Goal: Task Accomplishment & Management: Complete application form

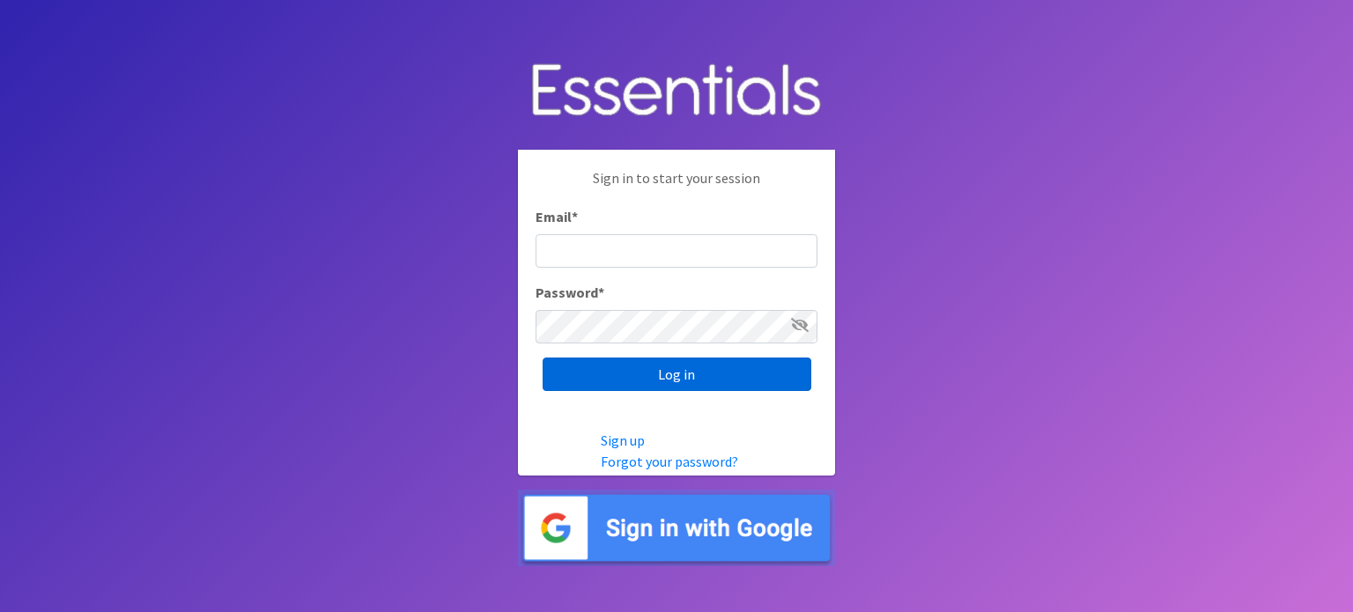
type input "[EMAIL_ADDRESS][DOMAIN_NAME]"
click at [716, 370] on input "Log in" at bounding box center [677, 374] width 269 height 33
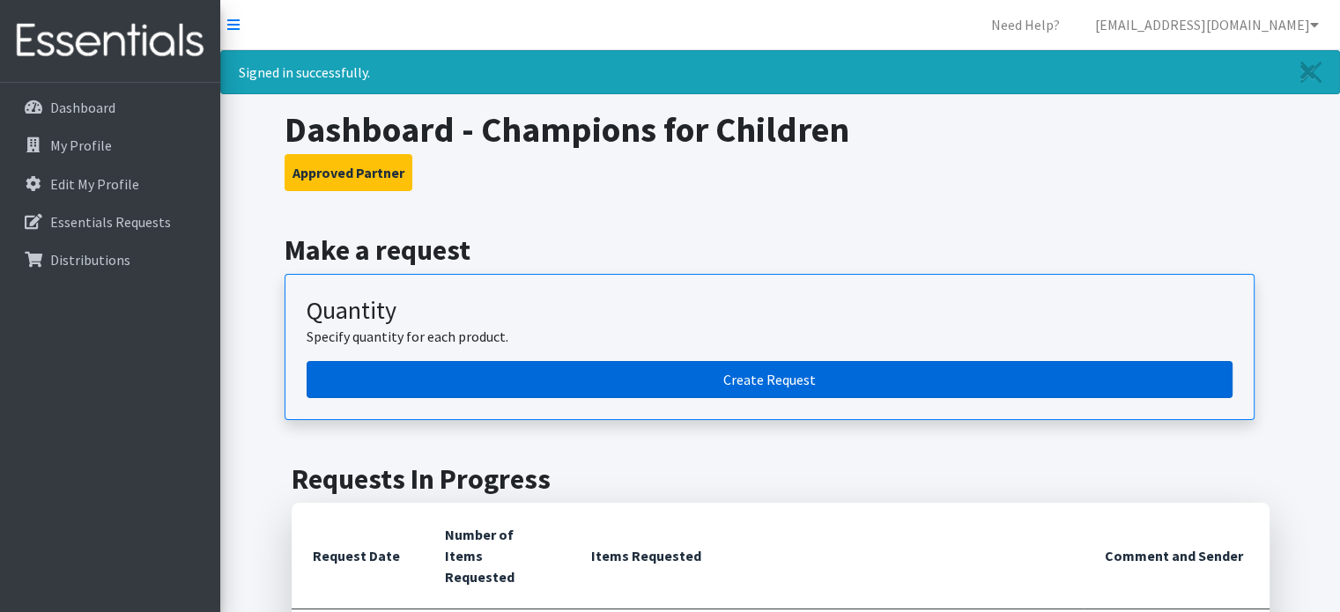
click at [862, 373] on link "Create Request" at bounding box center [770, 379] width 926 height 37
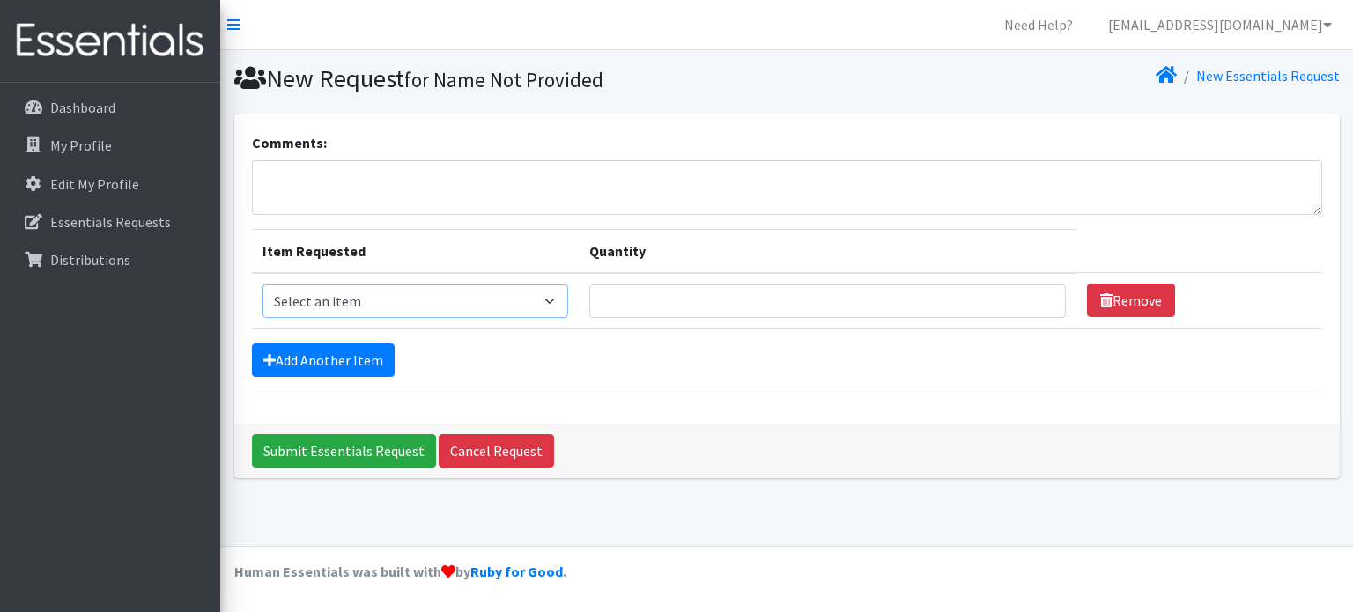
click at [500, 285] on select "Select an item Kids (Newborn) Kids (Preemie) Kids (Size 1) Kids (Size 2) Kids (…" at bounding box center [416, 301] width 306 height 33
select select "750"
click at [263, 285] on select "Select an item Kids (Newborn) Kids (Preemie) Kids (Size 1) Kids (Size 2) Kids (…" at bounding box center [416, 301] width 306 height 33
click at [712, 300] on input "Quantity" at bounding box center [827, 301] width 477 height 33
type input "1250"
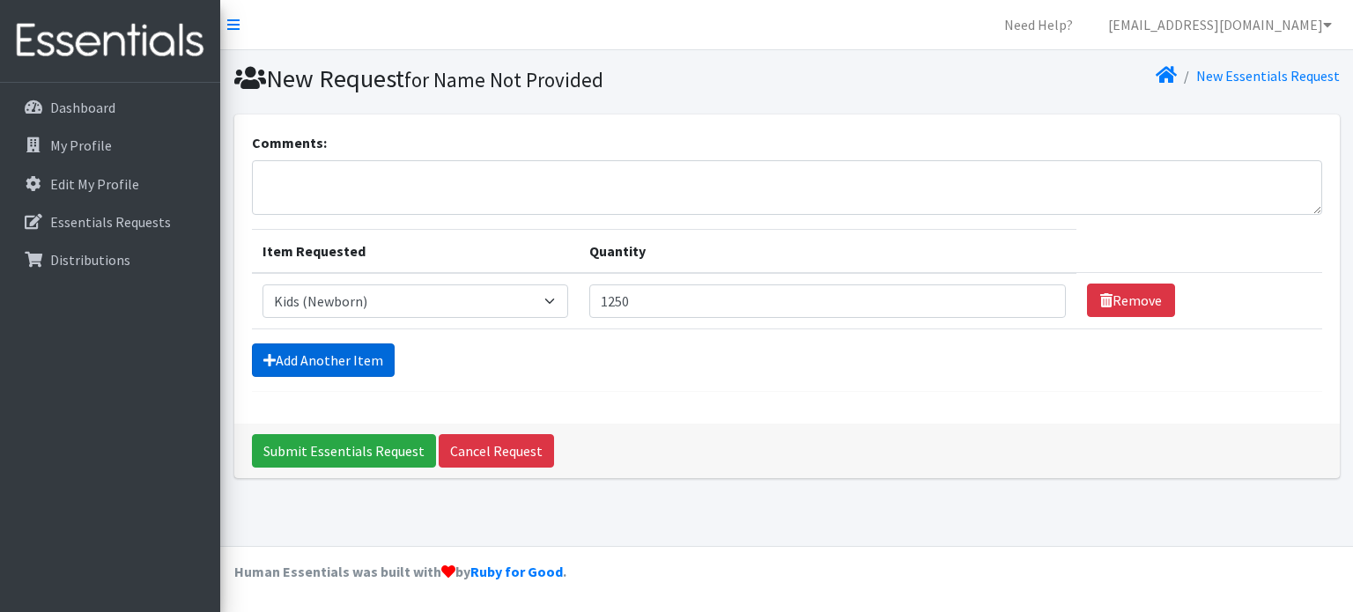
click at [365, 368] on link "Add Another Item" at bounding box center [323, 360] width 143 height 33
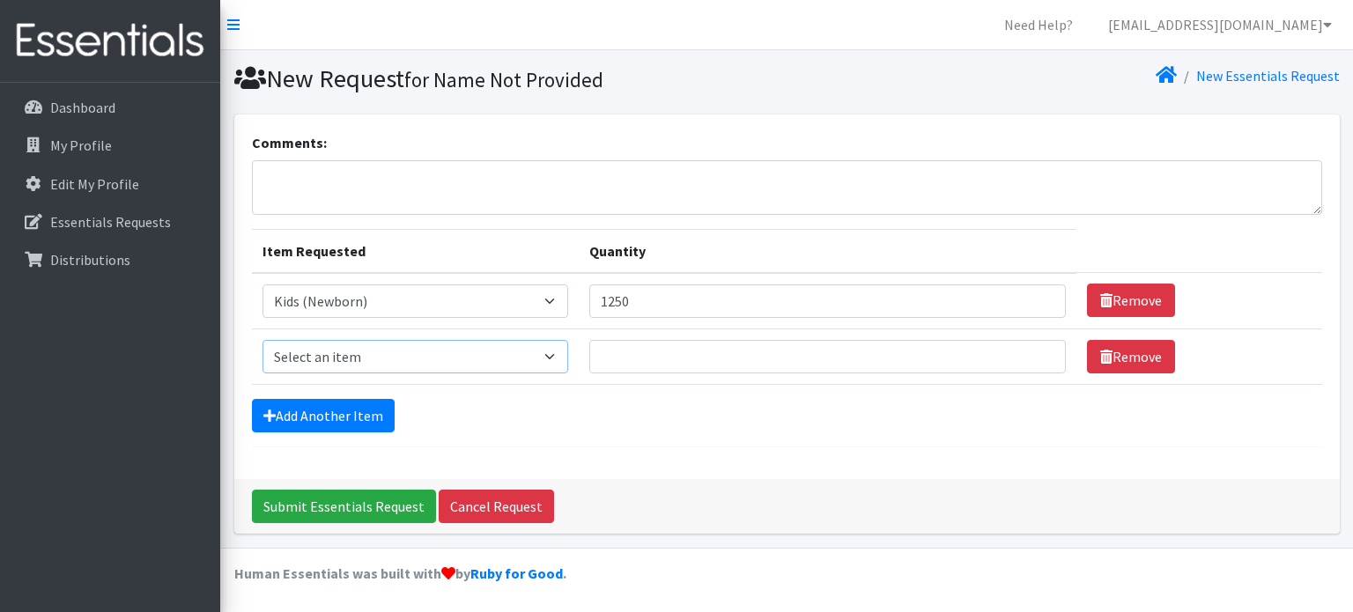
click at [405, 357] on select "Select an item Kids (Newborn) Kids (Preemie) Kids (Size 1) Kids (Size 2) Kids (…" at bounding box center [416, 356] width 306 height 33
select select "752"
click at [263, 340] on select "Select an item Kids (Newborn) Kids (Preemie) Kids (Size 1) Kids (Size 2) Kids (…" at bounding box center [416, 356] width 306 height 33
click at [622, 356] on input "Quantity" at bounding box center [827, 356] width 477 height 33
type input "2500"
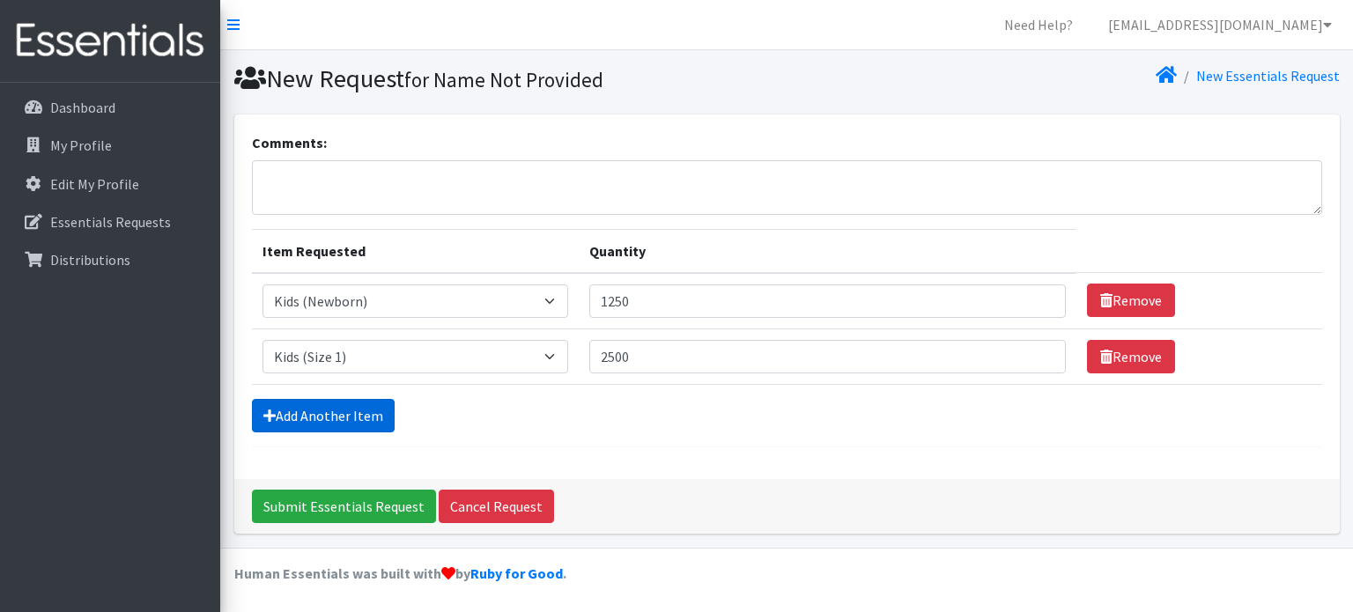
click at [345, 412] on link "Add Another Item" at bounding box center [323, 415] width 143 height 33
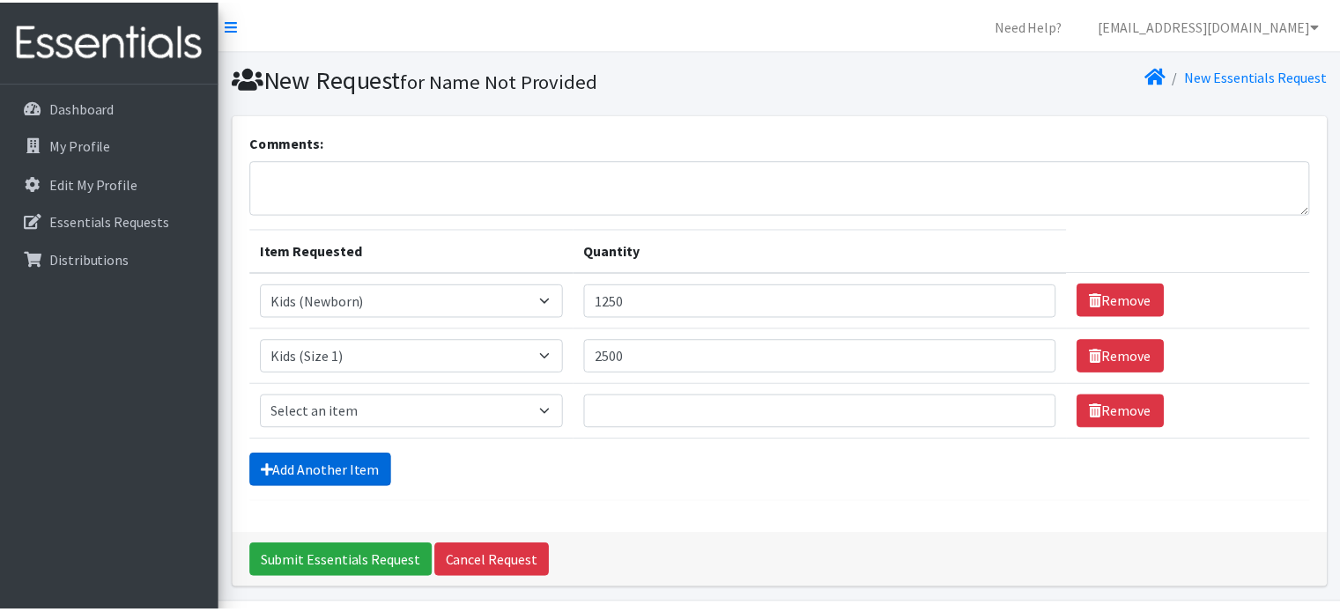
scroll to position [54, 0]
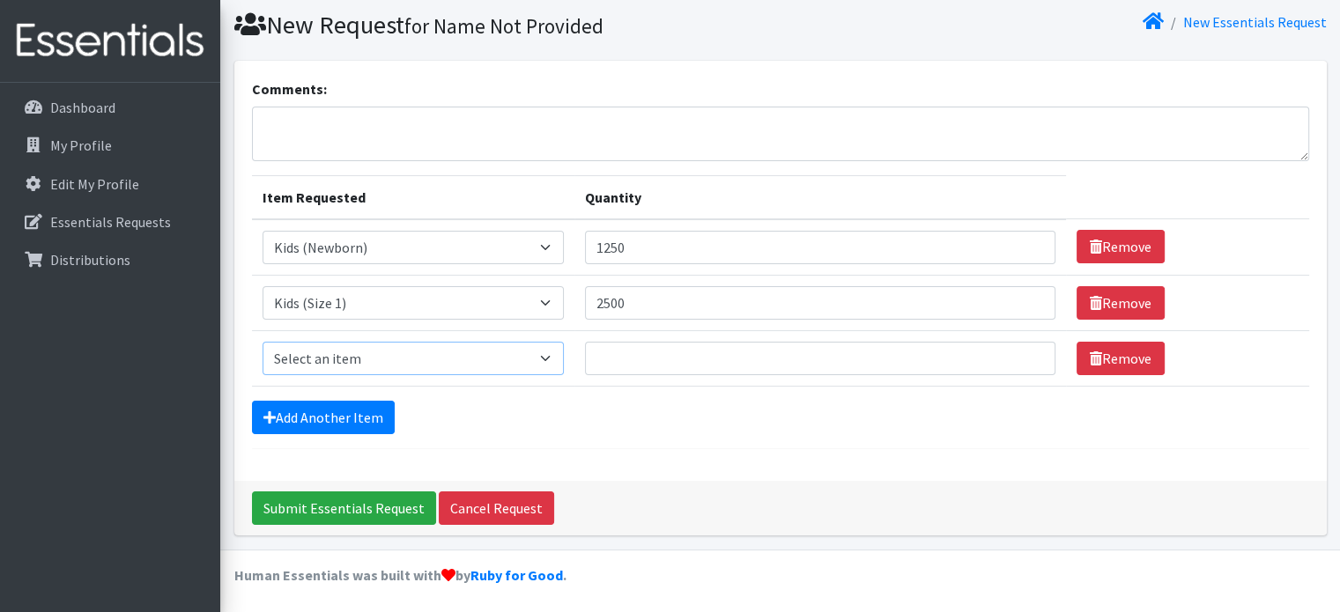
click at [444, 358] on select "Select an item Kids (Newborn) Kids (Preemie) Kids (Size 1) Kids (Size 2) Kids (…" at bounding box center [414, 358] width 302 height 33
select select "753"
click at [263, 342] on select "Select an item Kids (Newborn) Kids (Preemie) Kids (Size 1) Kids (Size 2) Kids (…" at bounding box center [414, 358] width 302 height 33
click at [651, 356] on input "Quantity" at bounding box center [820, 358] width 471 height 33
type input "2500"
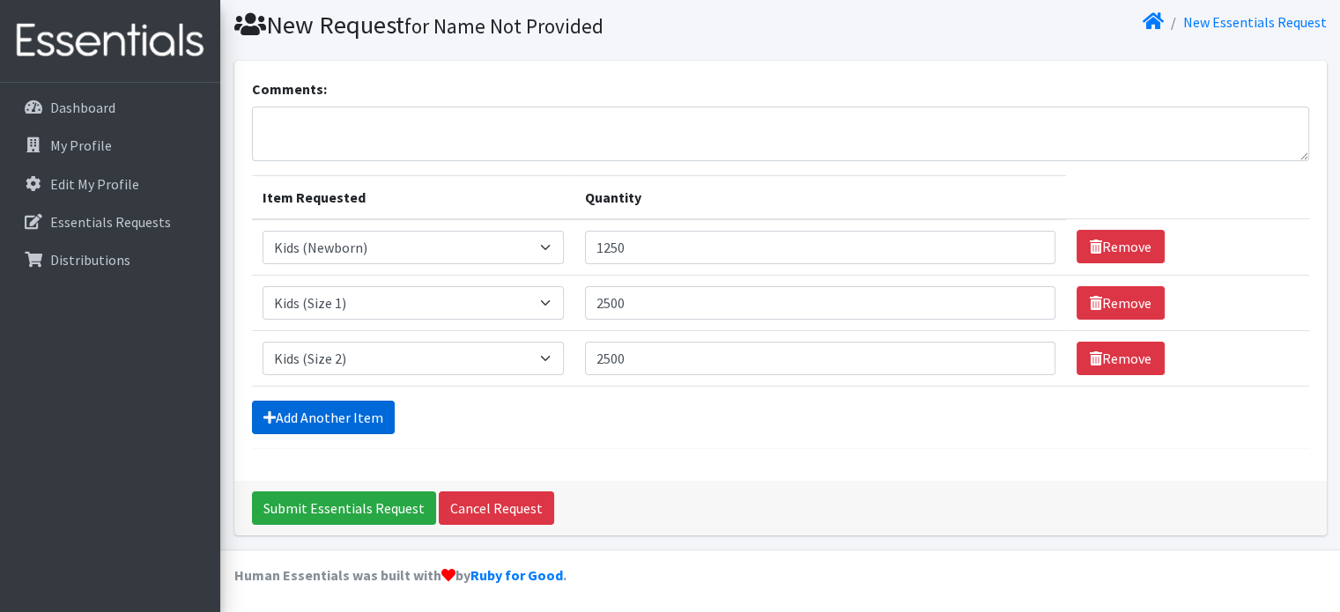
click at [358, 414] on link "Add Another Item" at bounding box center [323, 417] width 143 height 33
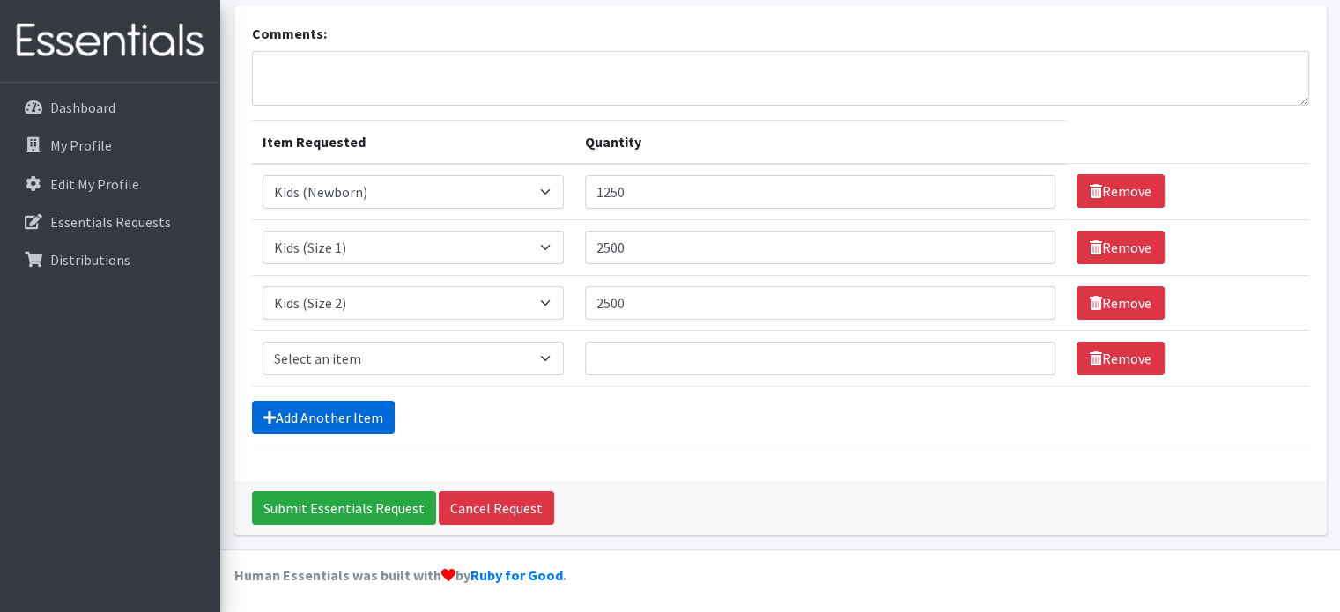
scroll to position [109, 0]
click at [541, 363] on select "Select an item Kids (Newborn) Kids (Preemie) Kids (Size 1) Kids (Size 2) Kids (…" at bounding box center [414, 358] width 302 height 33
select select "732"
click at [263, 342] on select "Select an item Kids (Newborn) Kids (Preemie) Kids (Size 1) Kids (Size 2) Kids (…" at bounding box center [414, 358] width 302 height 33
click at [658, 364] on input "Quantity" at bounding box center [820, 358] width 471 height 33
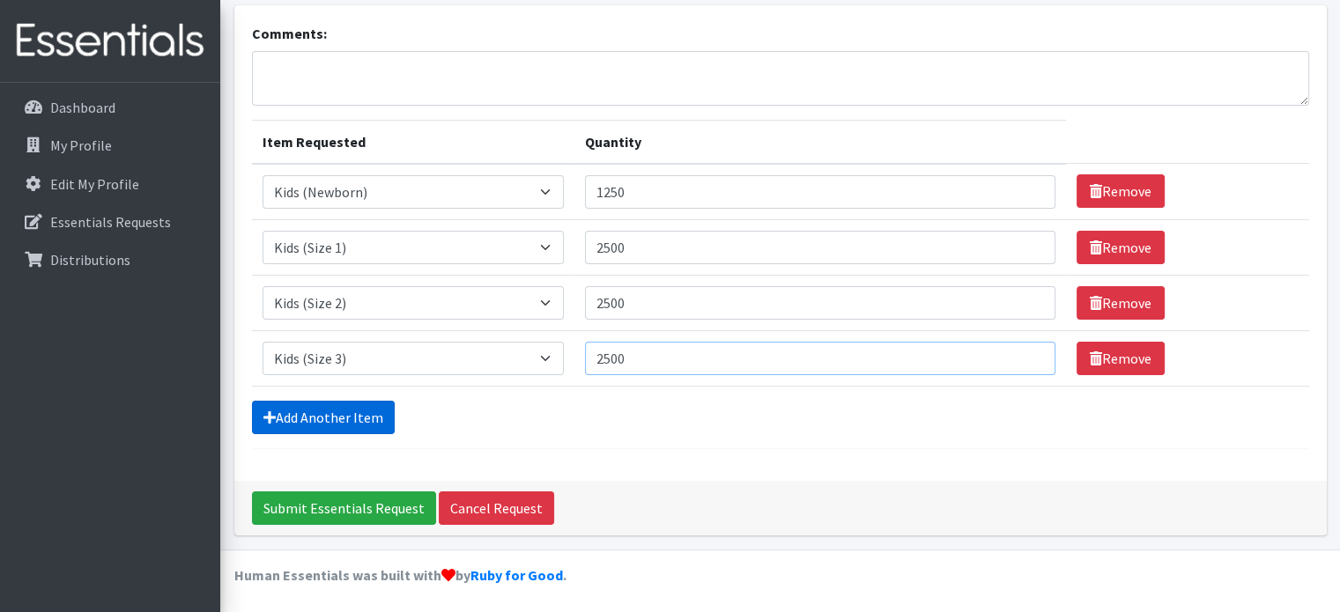
type input "2500"
click at [374, 415] on link "Add Another Item" at bounding box center [323, 417] width 143 height 33
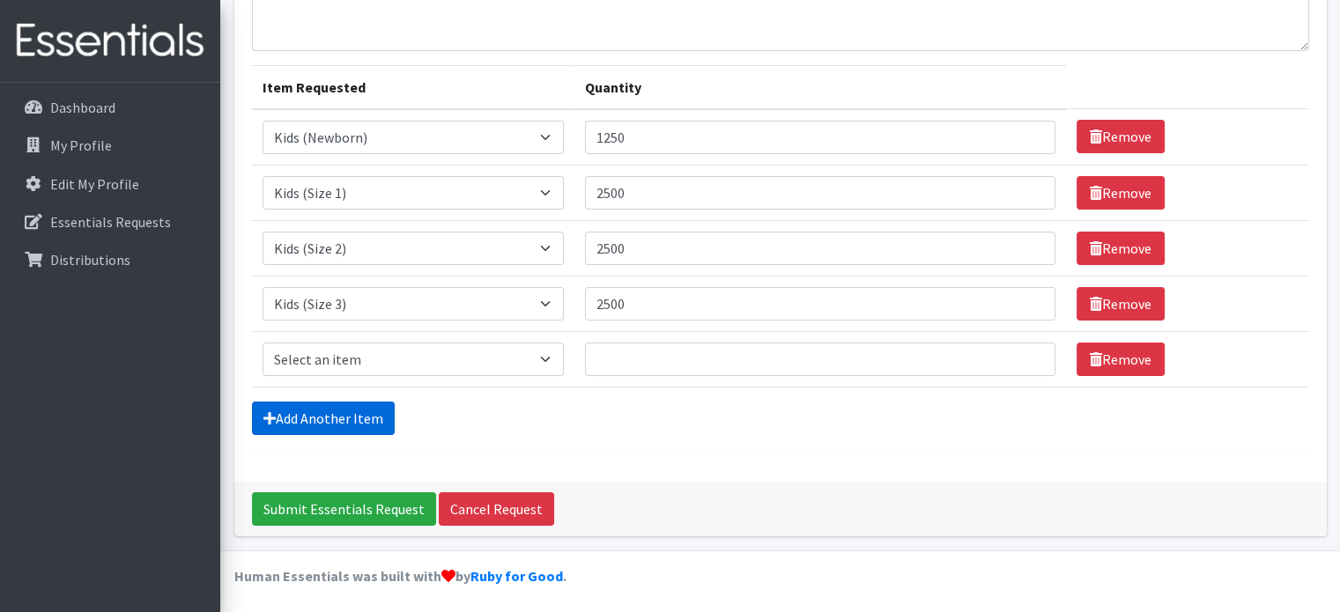
scroll to position [165, 0]
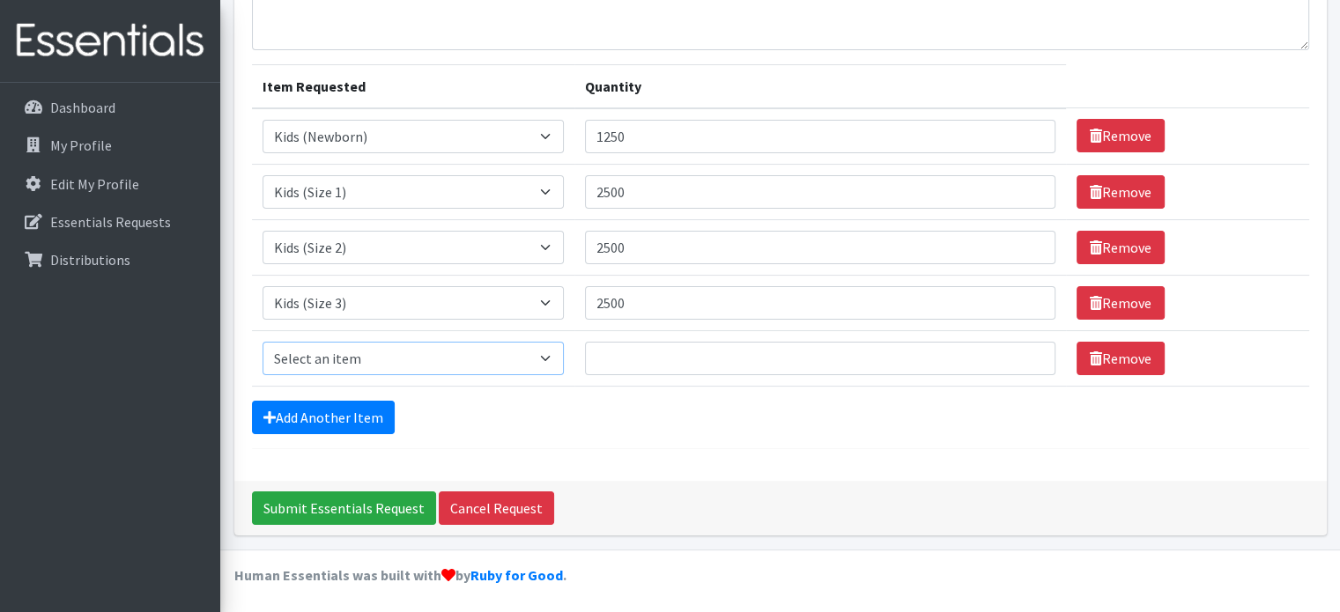
click at [430, 361] on select "Select an item Kids (Newborn) Kids (Preemie) Kids (Size 1) Kids (Size 2) Kids (…" at bounding box center [414, 358] width 302 height 33
click at [723, 451] on div "Comments: Item Requested Quantity Item Requested Select an item Kids (Newborn) …" at bounding box center [780, 215] width 1093 height 531
drag, startPoint x: 411, startPoint y: 359, endPoint x: 369, endPoint y: 348, distance: 42.7
click at [411, 359] on select "Select an item Kids (Newborn) Kids (Preemie) Kids (Size 1) Kids (Size 2) Kids (…" at bounding box center [414, 358] width 302 height 33
select select "739"
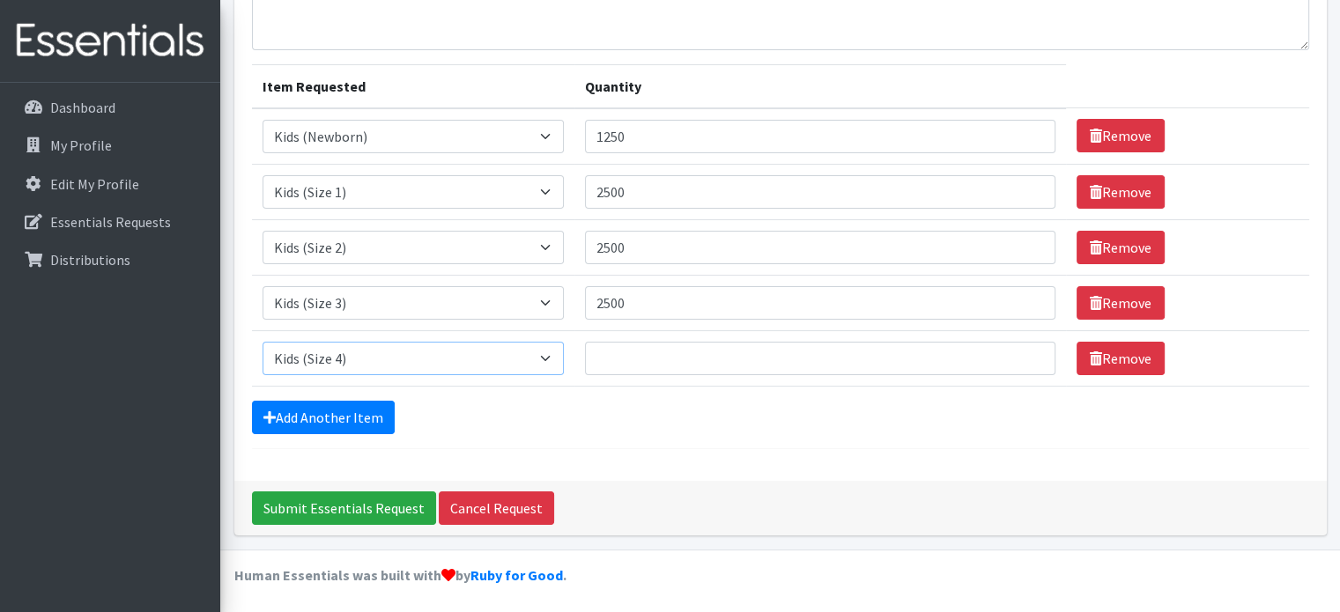
click at [263, 342] on select "Select an item Kids (Newborn) Kids (Preemie) Kids (Size 1) Kids (Size 2) Kids (…" at bounding box center [414, 358] width 302 height 33
click at [671, 349] on input "Quantity" at bounding box center [820, 358] width 471 height 33
type input "2500"
click at [315, 418] on link "Add Another Item" at bounding box center [323, 417] width 143 height 33
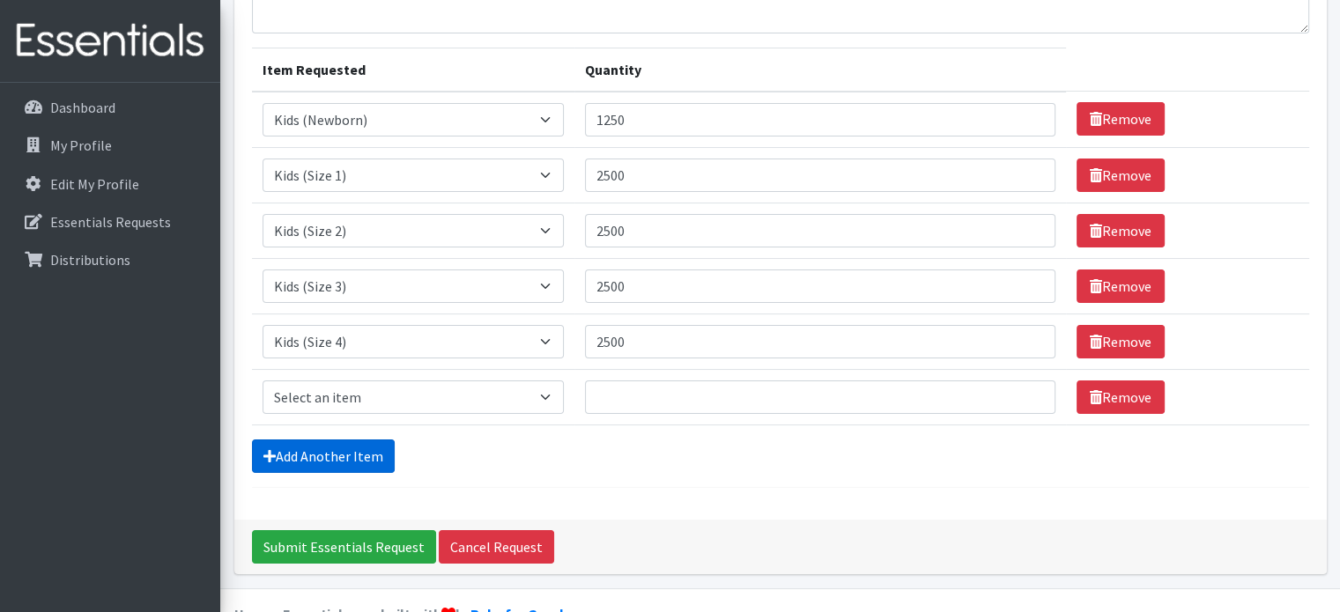
scroll to position [220, 0]
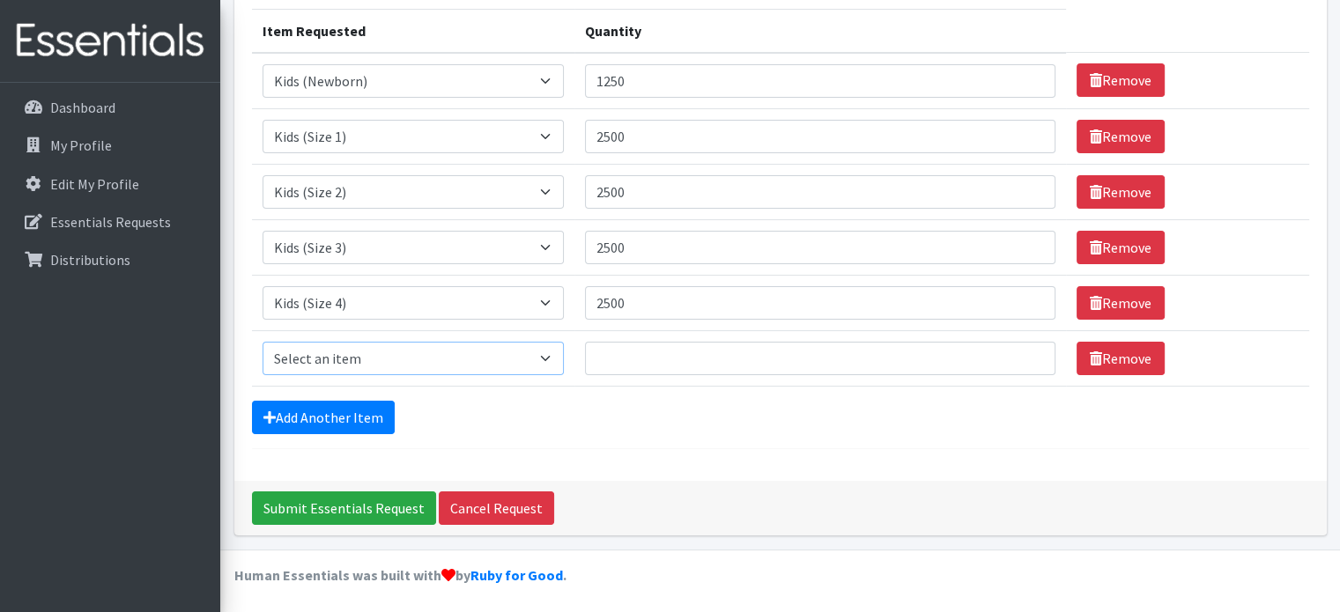
click at [401, 349] on select "Select an item Kids (Newborn) Kids (Preemie) Kids (Size 1) Kids (Size 2) Kids (…" at bounding box center [414, 358] width 302 height 33
select select "740"
click at [263, 342] on select "Select an item Kids (Newborn) Kids (Preemie) Kids (Size 1) Kids (Size 2) Kids (…" at bounding box center [414, 358] width 302 height 33
click at [638, 360] on input "Quantity" at bounding box center [820, 358] width 471 height 33
type input "2500"
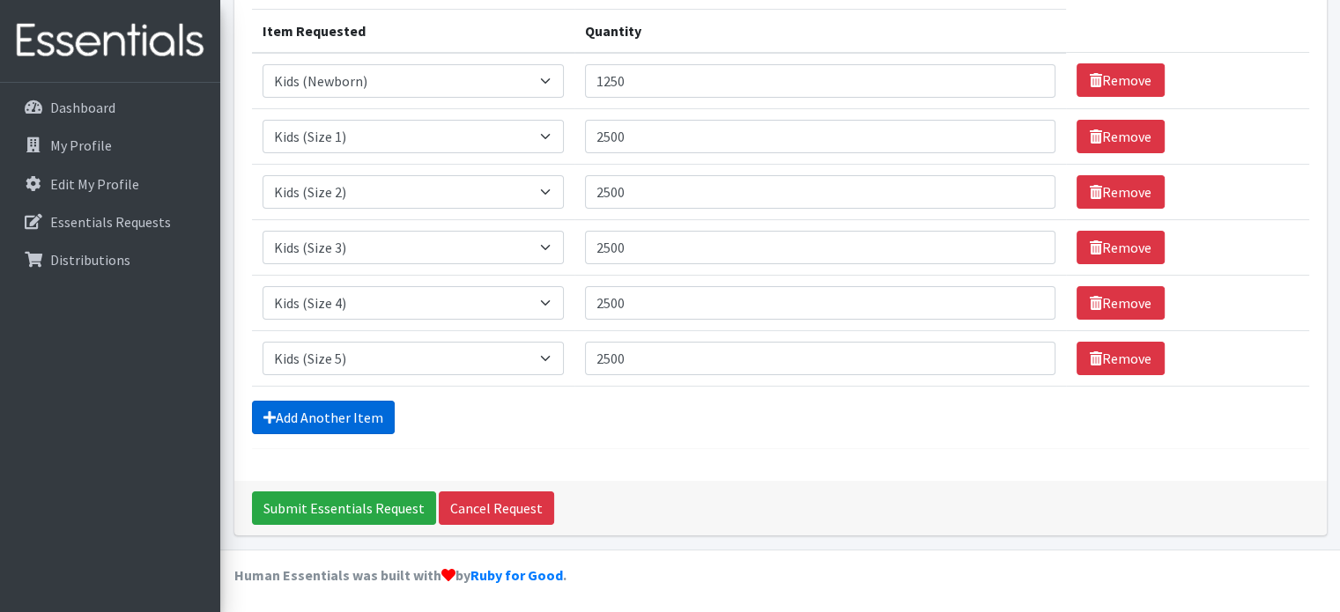
click at [328, 423] on link "Add Another Item" at bounding box center [323, 417] width 143 height 33
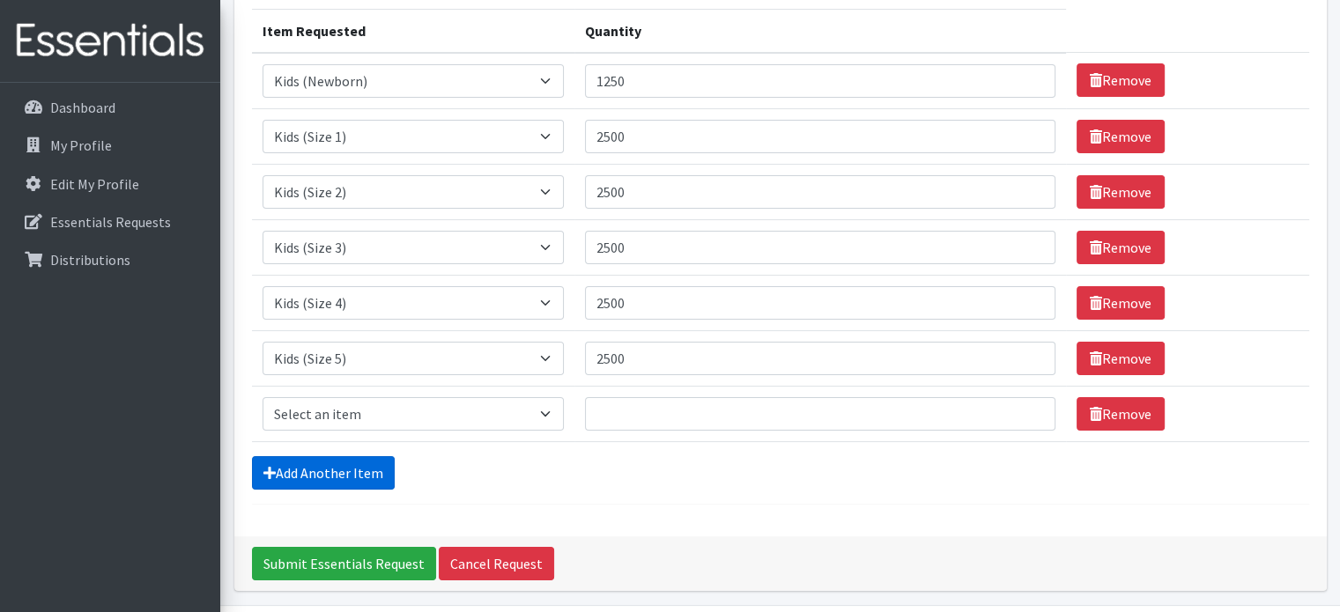
scroll to position [275, 0]
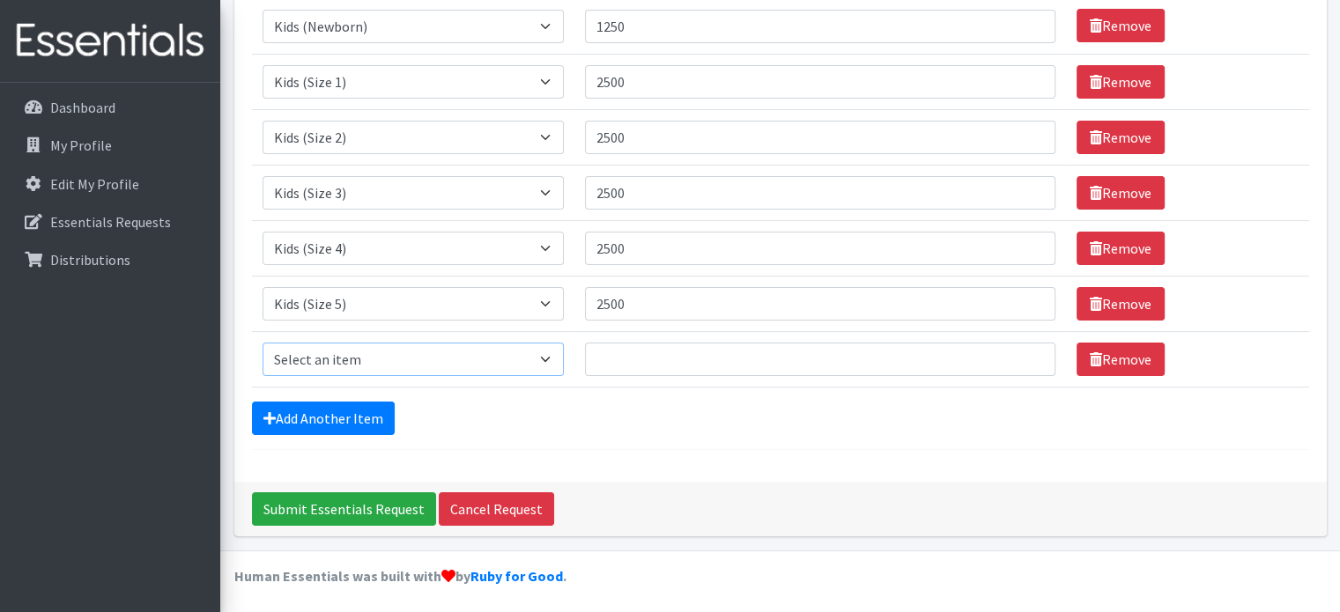
click at [486, 350] on select "Select an item Kids (Newborn) Kids (Preemie) Kids (Size 1) Kids (Size 2) Kids (…" at bounding box center [414, 359] width 302 height 33
select select "742"
click at [263, 343] on select "Select an item Kids (Newborn) Kids (Preemie) Kids (Size 1) Kids (Size 2) Kids (…" at bounding box center [414, 359] width 302 height 33
click at [623, 360] on input "Quantity" at bounding box center [820, 359] width 471 height 33
type input "1875"
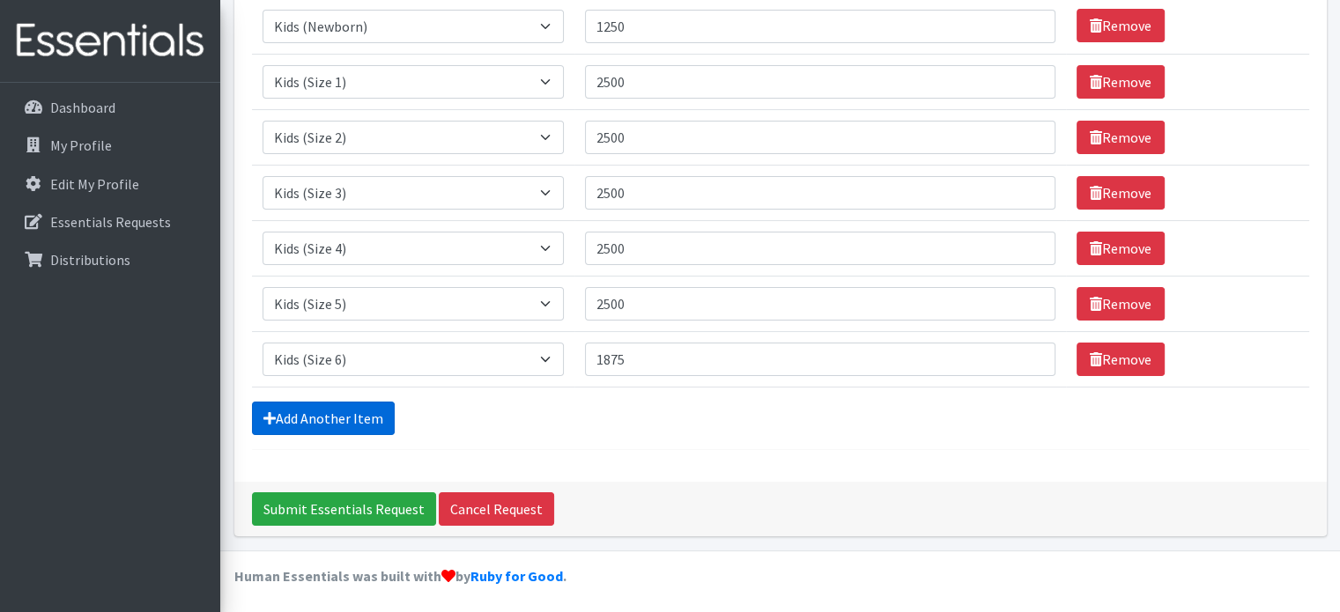
click at [335, 404] on link "Add Another Item" at bounding box center [323, 418] width 143 height 33
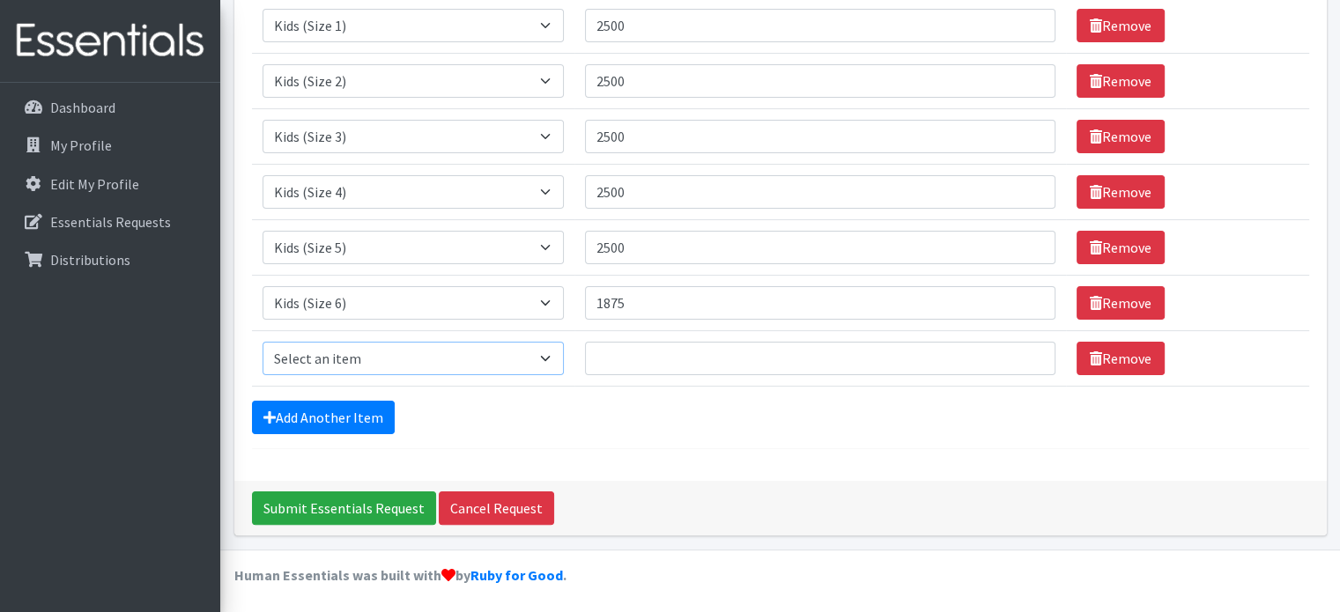
click at [416, 352] on select "Select an item Kids (Newborn) Kids (Preemie) Kids (Size 1) Kids (Size 2) Kids (…" at bounding box center [414, 358] width 302 height 33
select select "756"
click at [263, 342] on select "Select an item Kids (Newborn) Kids (Preemie) Kids (Size 1) Kids (Size 2) Kids (…" at bounding box center [414, 358] width 302 height 33
click at [627, 352] on input "Quantity" at bounding box center [820, 358] width 471 height 33
type input "1875"
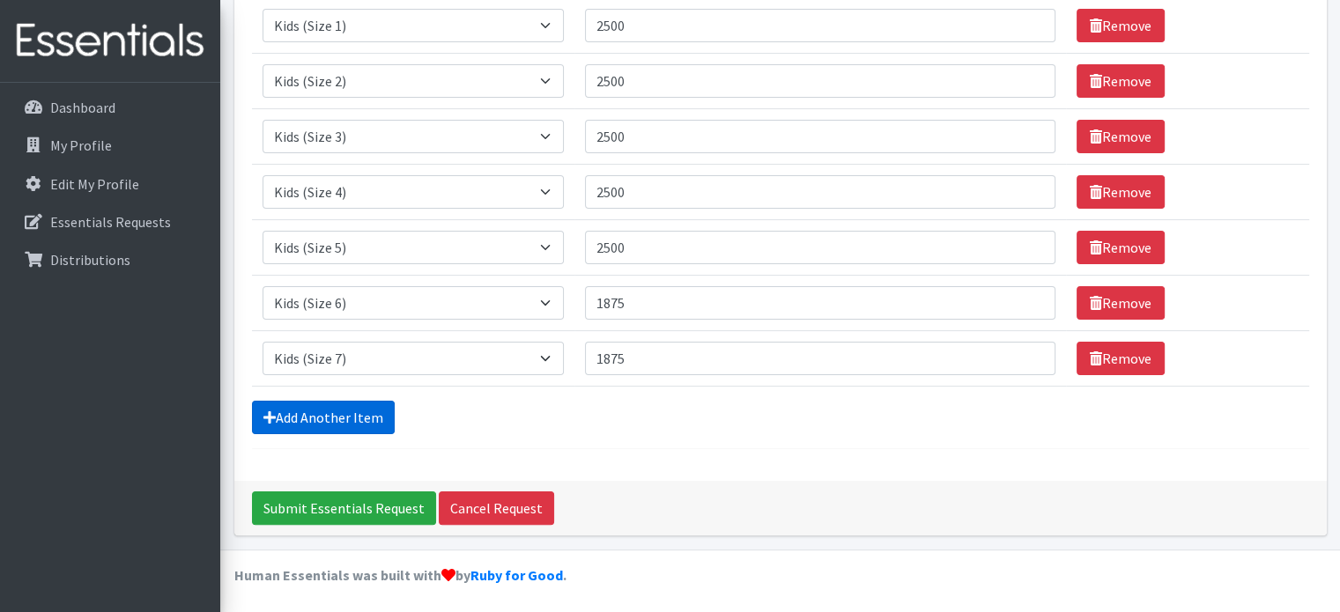
click at [367, 415] on link "Add Another Item" at bounding box center [323, 417] width 143 height 33
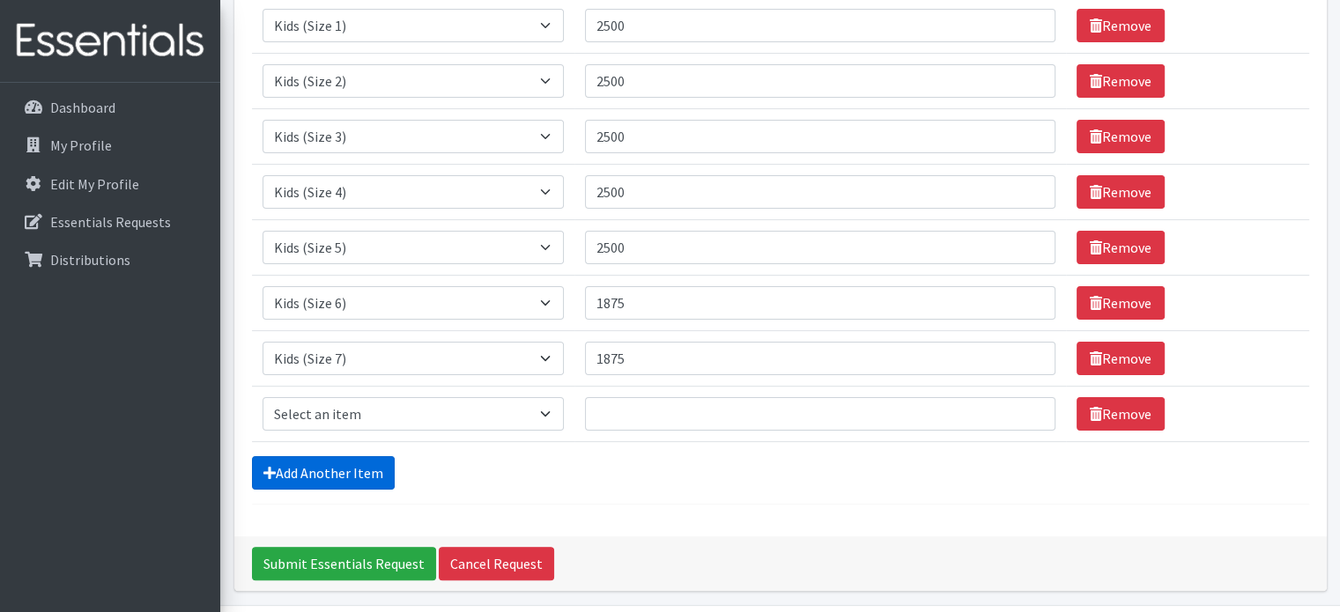
scroll to position [386, 0]
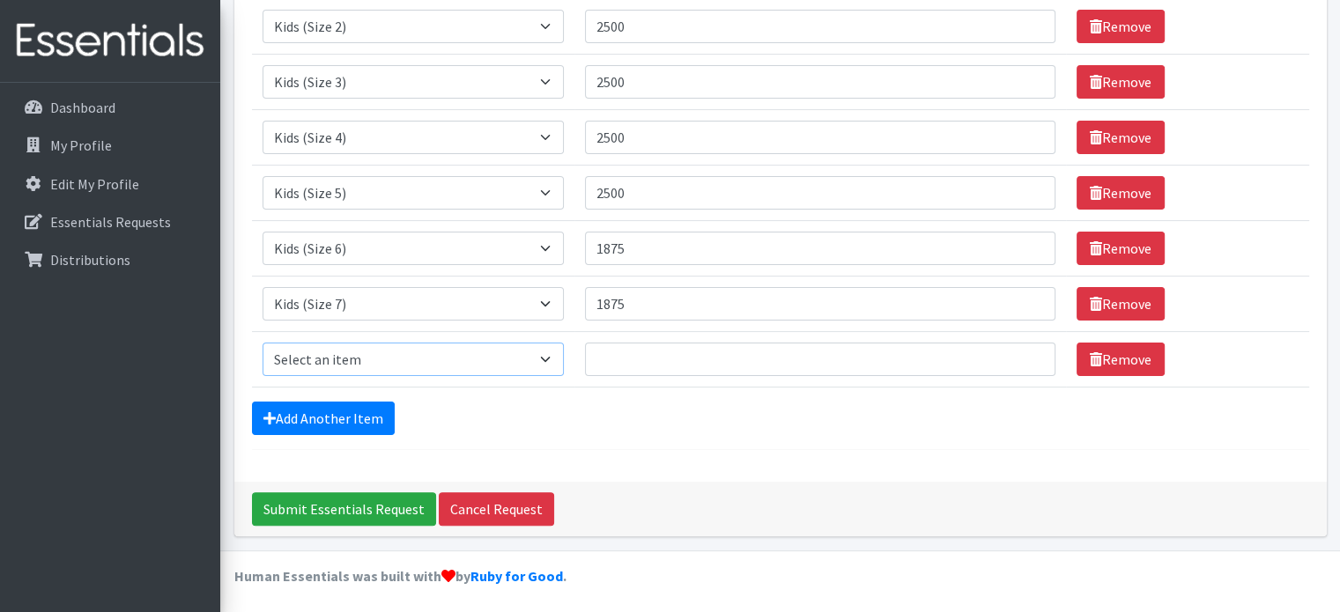
click at [456, 357] on select "Select an item Kids (Newborn) Kids (Preemie) Kids (Size 1) Kids (Size 2) Kids (…" at bounding box center [414, 359] width 302 height 33
select select "748"
click at [263, 343] on select "Select an item Kids (Newborn) Kids (Preemie) Kids (Size 1) Kids (Size 2) Kids (…" at bounding box center [414, 359] width 302 height 33
click at [632, 360] on input "Quantity" at bounding box center [820, 359] width 471 height 33
type input "500"
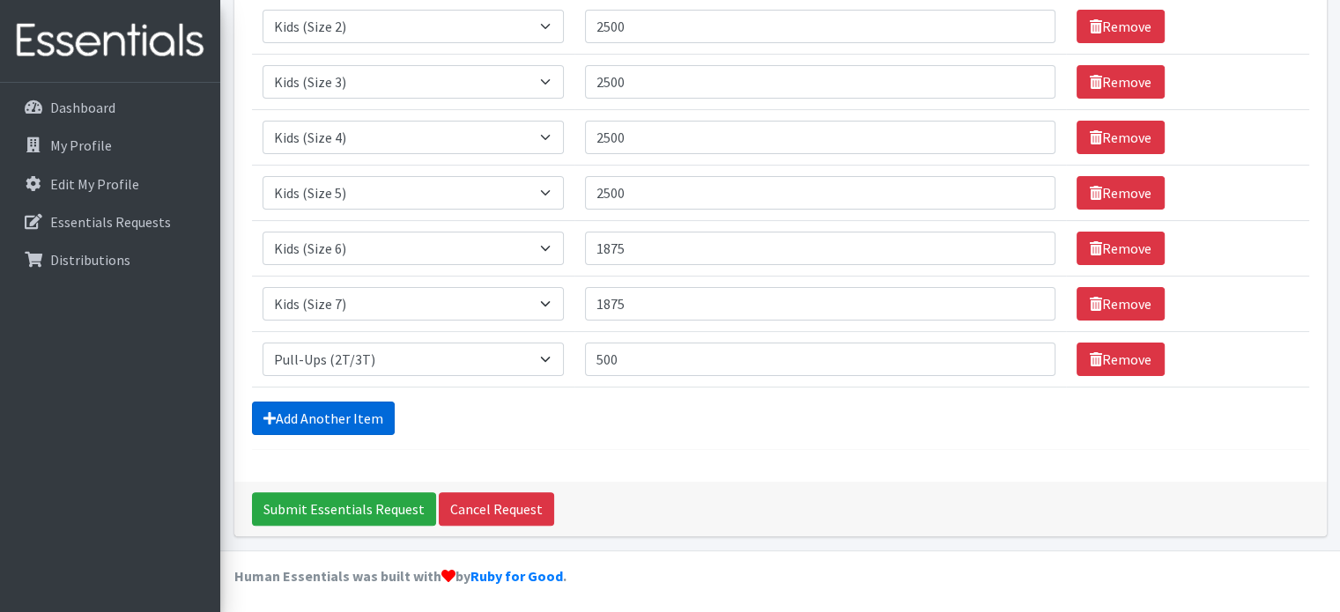
click at [374, 415] on link "Add Another Item" at bounding box center [323, 418] width 143 height 33
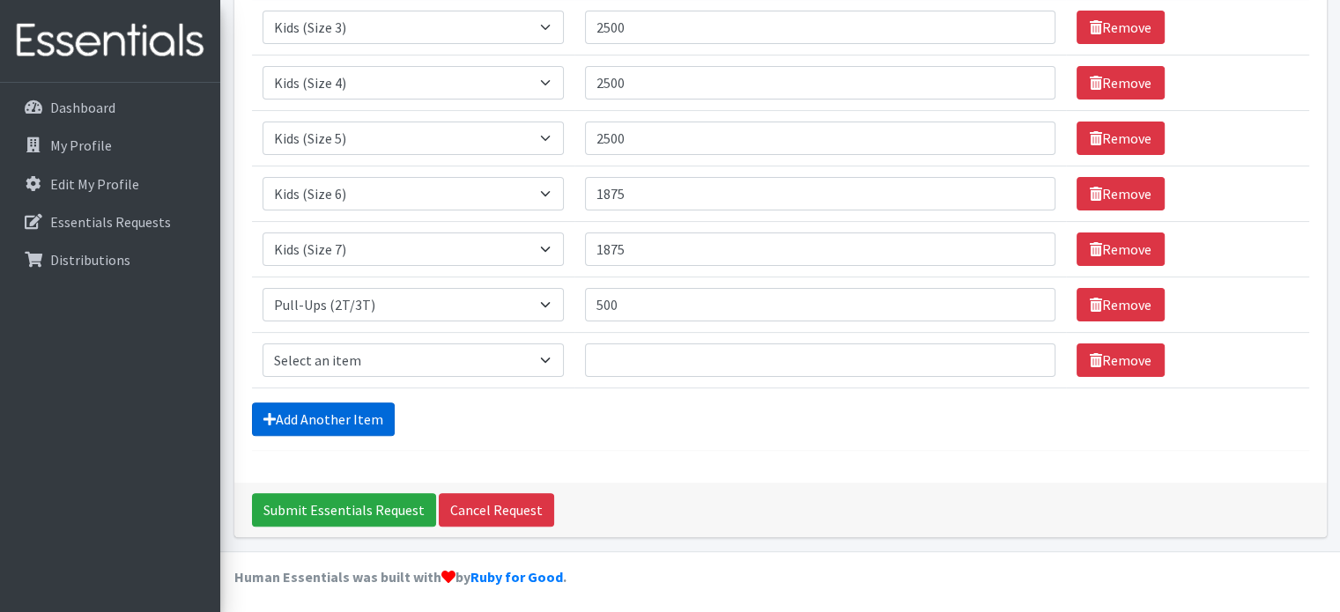
scroll to position [441, 0]
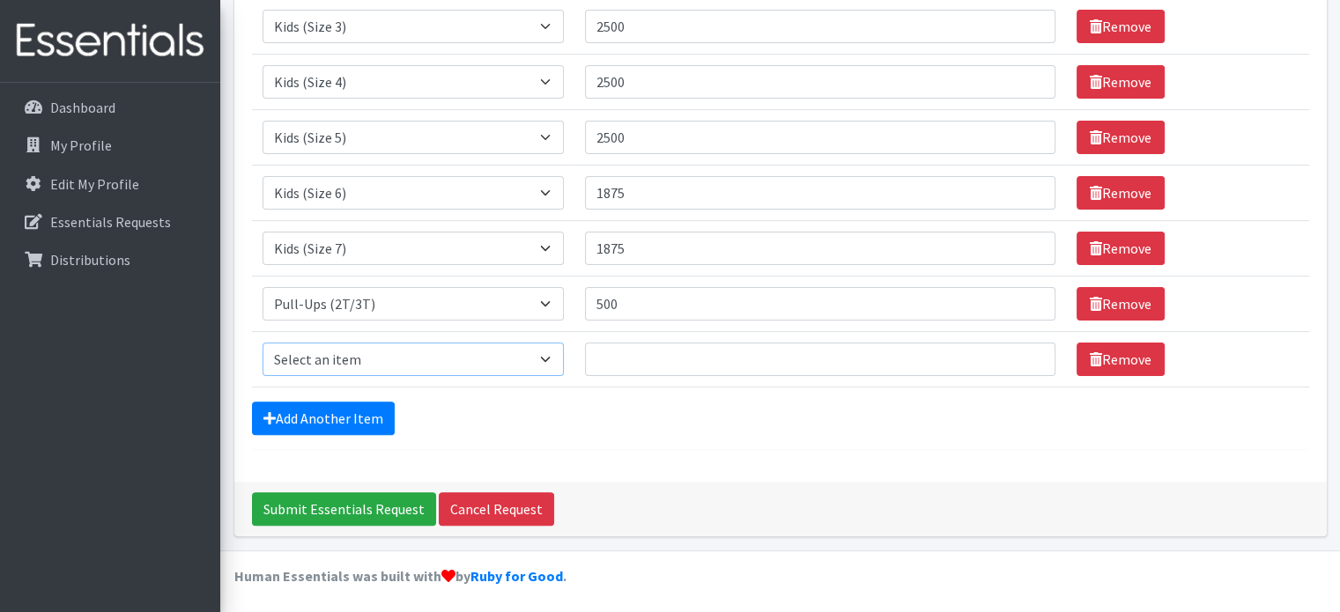
click at [404, 351] on select "Select an item Kids (Newborn) Kids (Preemie) Kids (Size 1) Kids (Size 2) Kids (…" at bounding box center [414, 359] width 302 height 33
select select "1352"
click at [263, 343] on select "Select an item Kids (Newborn) Kids (Preemie) Kids (Size 1) Kids (Size 2) Kids (…" at bounding box center [414, 359] width 302 height 33
click at [607, 344] on input "Quantity" at bounding box center [820, 359] width 471 height 33
type input "500"
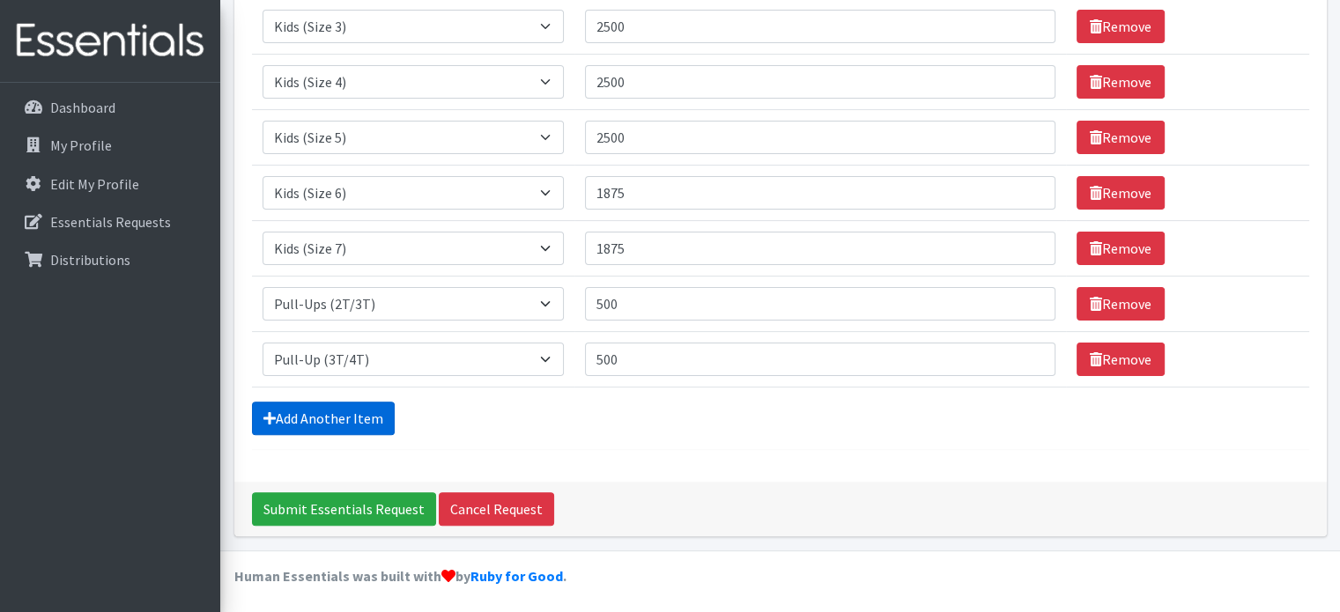
click at [377, 425] on link "Add Another Item" at bounding box center [323, 418] width 143 height 33
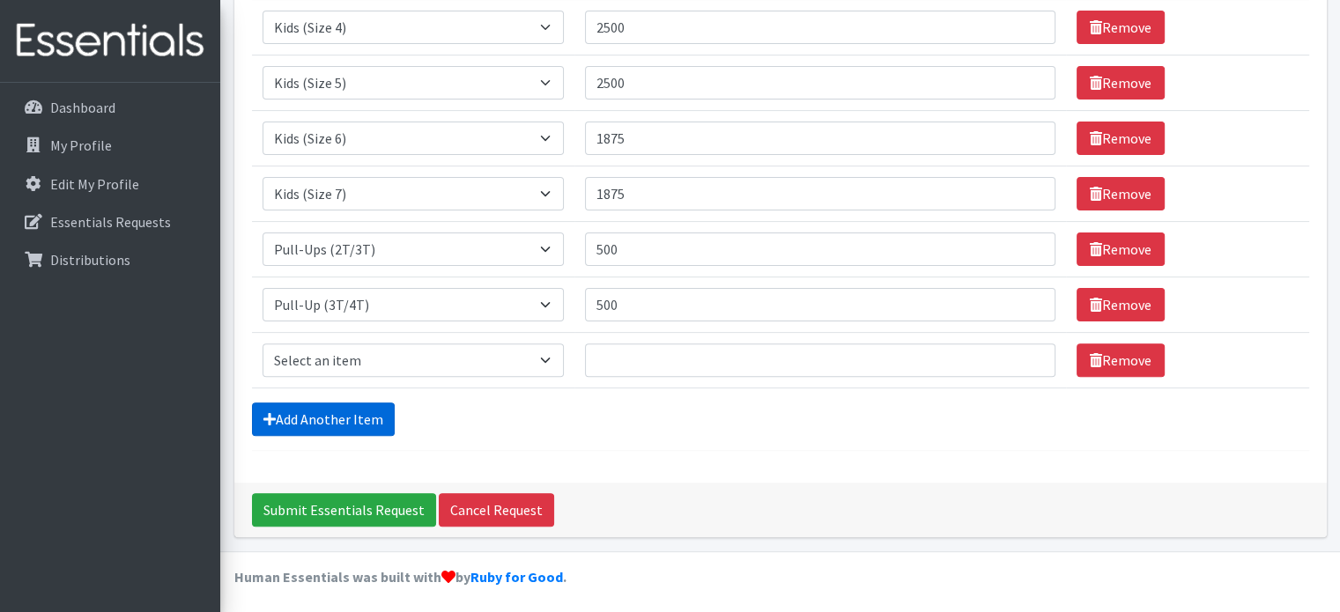
scroll to position [497, 0]
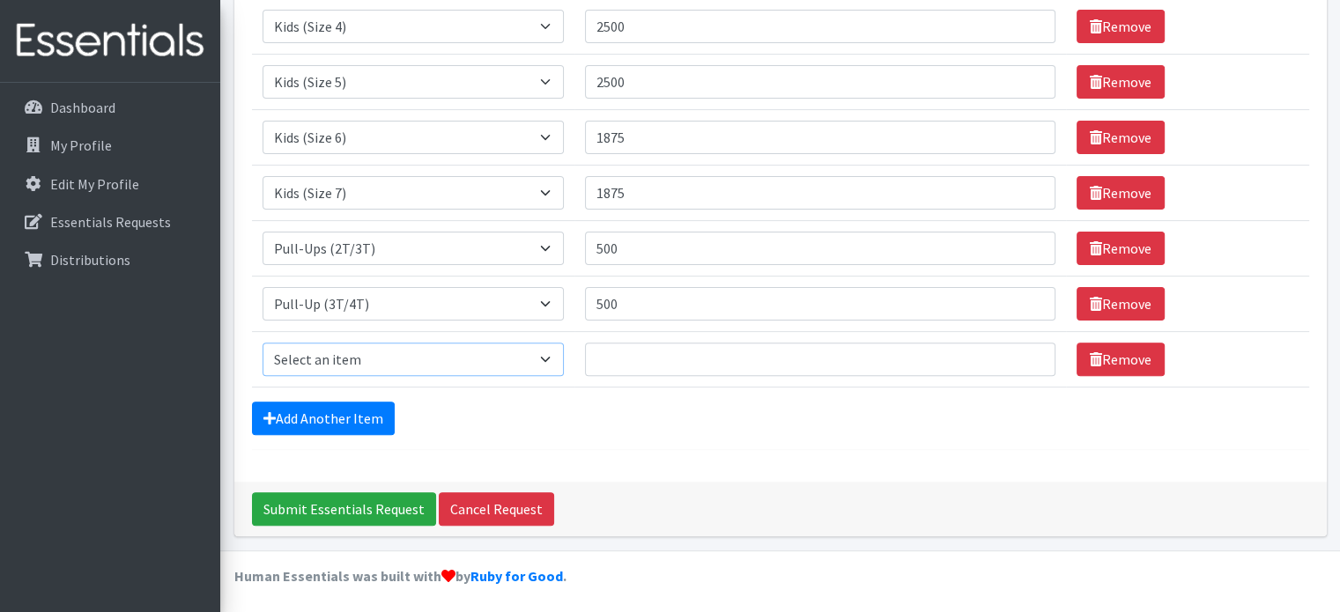
click at [412, 352] on select "Select an item Kids (Newborn) Kids (Preemie) Kids (Size 1) Kids (Size 2) Kids (…" at bounding box center [414, 359] width 302 height 33
select select "731"
click at [263, 343] on select "Select an item Kids (Newborn) Kids (Preemie) Kids (Size 1) Kids (Size 2) Kids (…" at bounding box center [414, 359] width 302 height 33
click at [665, 355] on input "Quantity" at bounding box center [820, 359] width 471 height 33
type input "500"
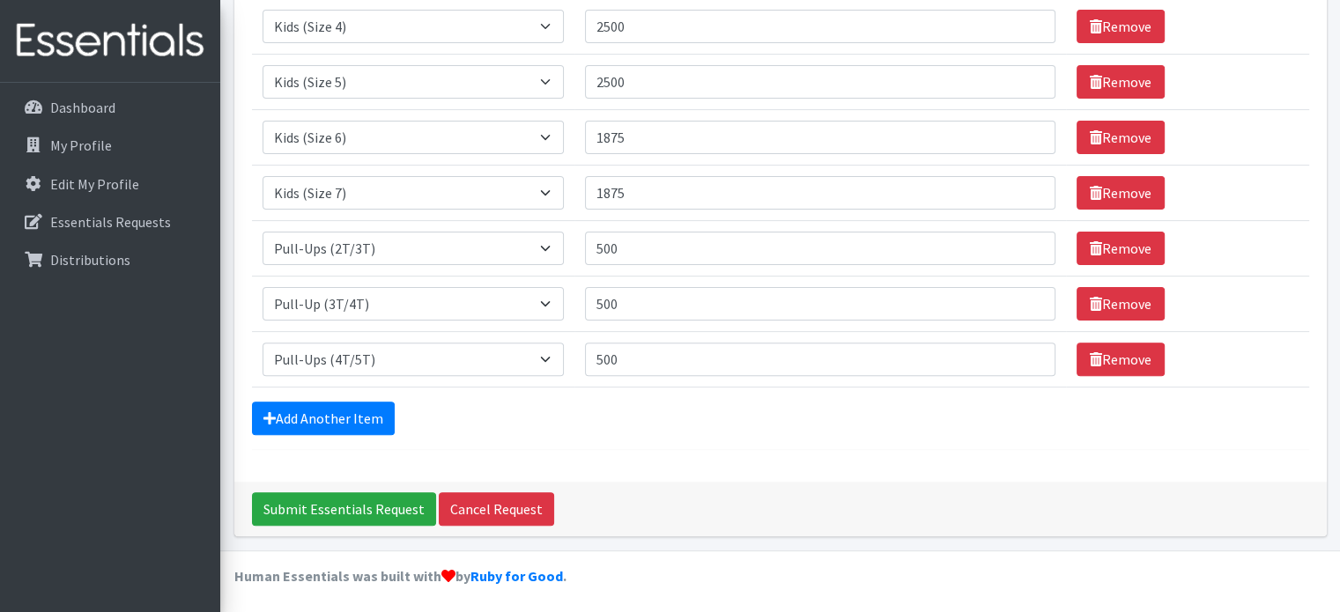
click at [711, 440] on form "Comments: Item Requested Quantity Item Requested Select an item Kids (Newborn) …" at bounding box center [780, 42] width 1057 height 815
click at [320, 502] on input "Submit Essentials Request" at bounding box center [344, 509] width 184 height 33
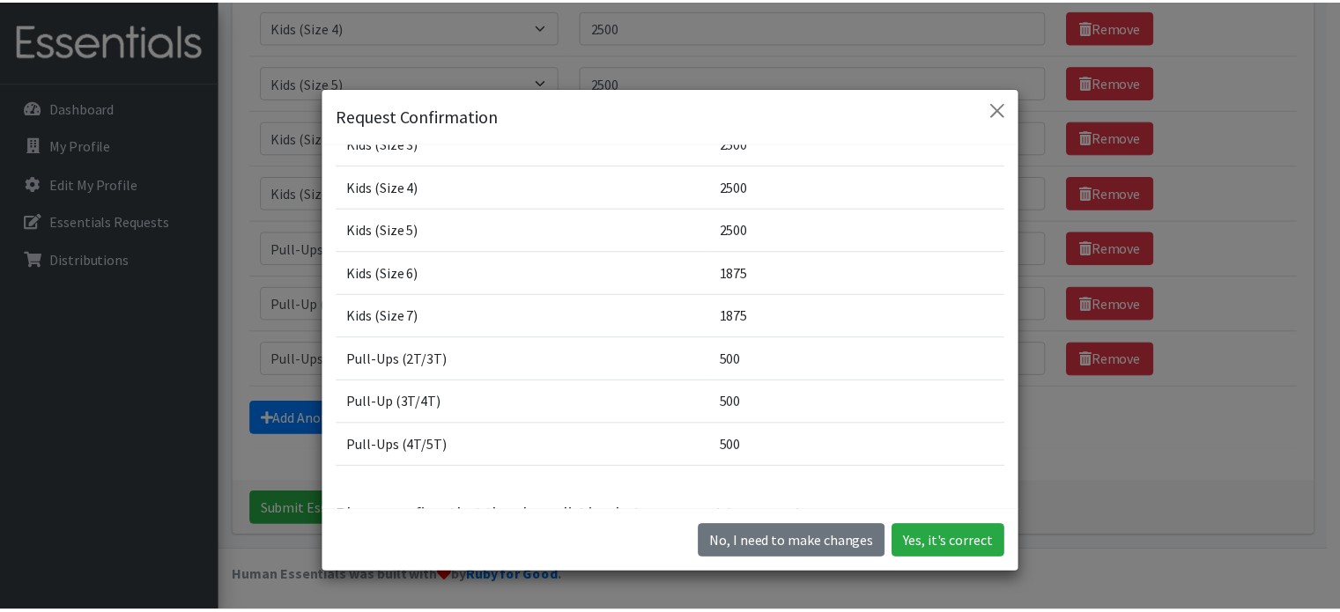
scroll to position [254, 0]
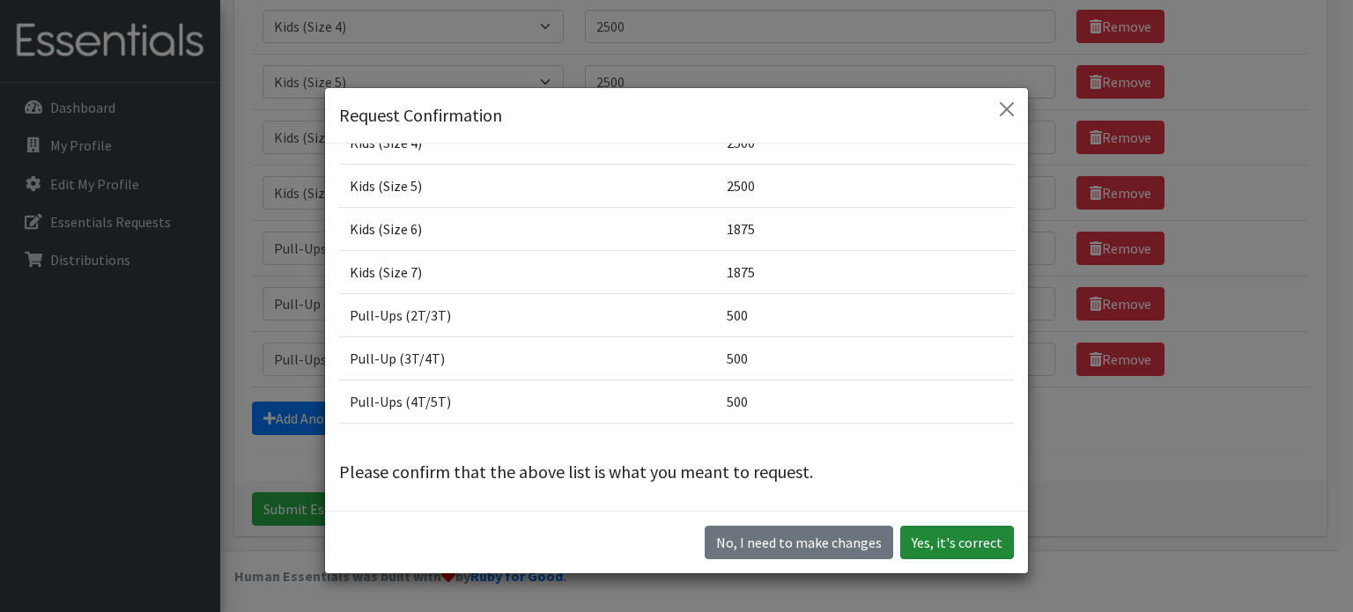
click at [962, 546] on button "Yes, it's correct" at bounding box center [958, 542] width 114 height 33
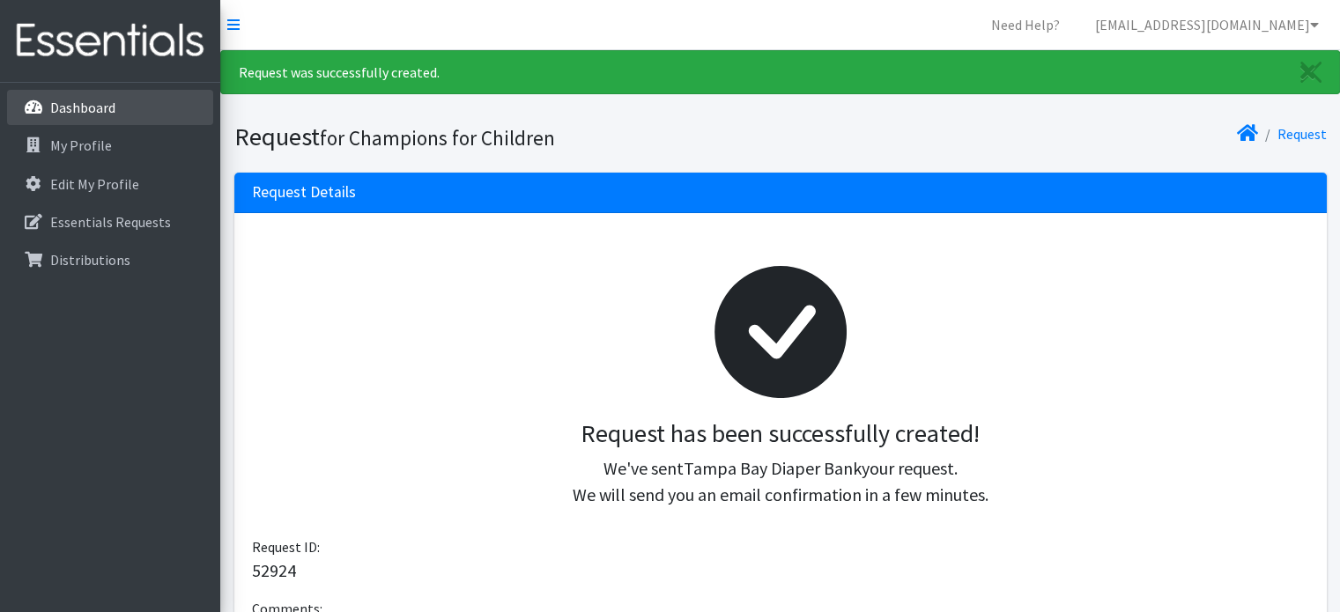
click at [56, 99] on p "Dashboard" at bounding box center [82, 108] width 65 height 18
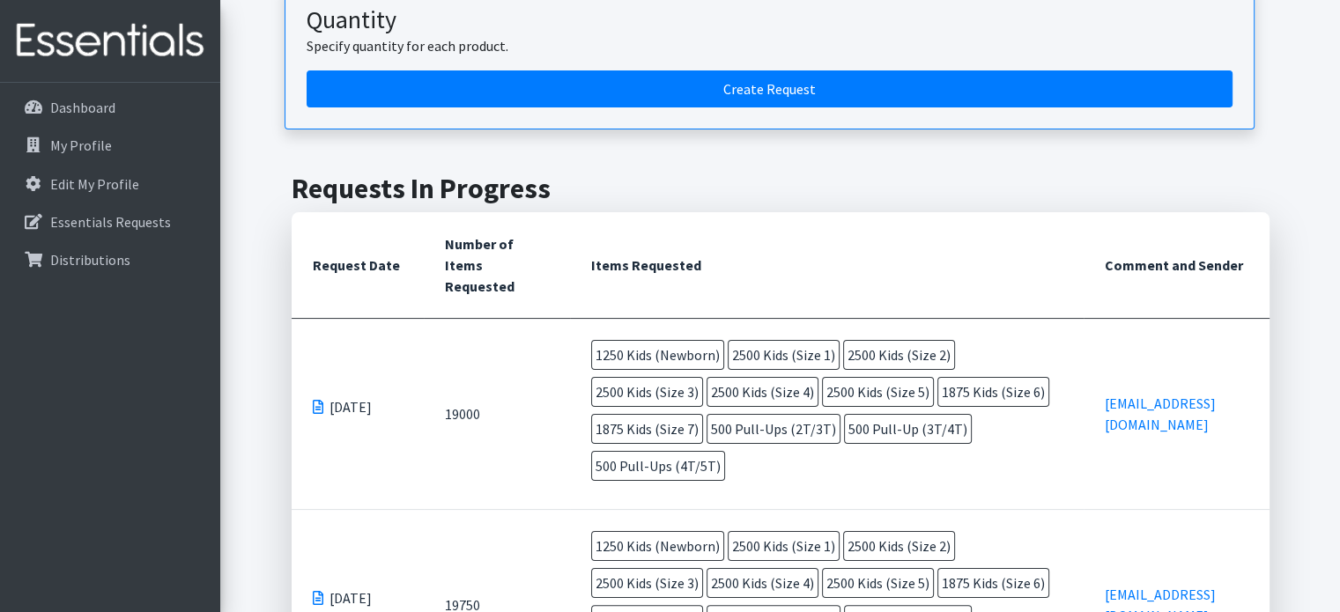
scroll to position [264, 0]
